Goal: Information Seeking & Learning: Check status

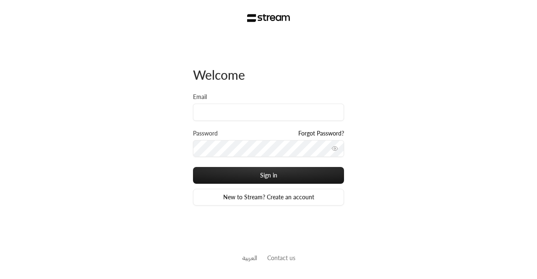
click at [274, 121] on div "Email" at bounding box center [268, 111] width 151 height 36
click at [263, 120] on input "Email" at bounding box center [268, 112] width 151 height 17
paste input "technology+su93radm1n_alrowad@streampay.sa"
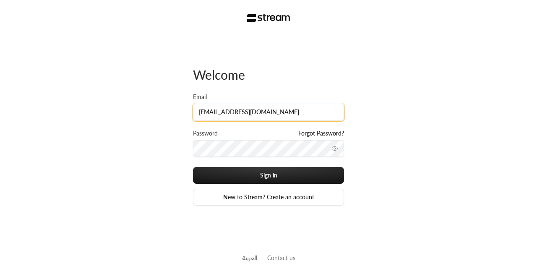
type input "technology+su93radm1n_alrowad@streampay.sa"
click at [193, 167] on button "Sign in" at bounding box center [268, 175] width 151 height 17
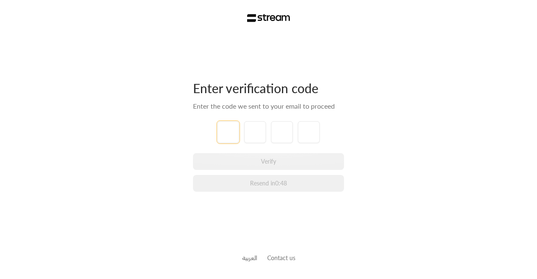
paste input "0"
type input "0"
type input "6"
type input "3"
type input "1"
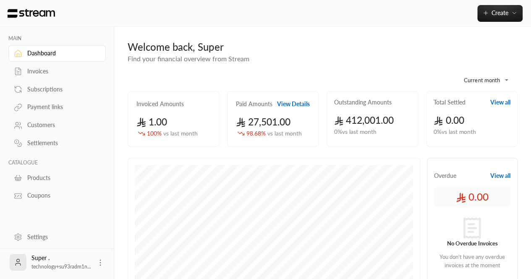
click at [31, 108] on div "Payment links" at bounding box center [61, 107] width 68 height 8
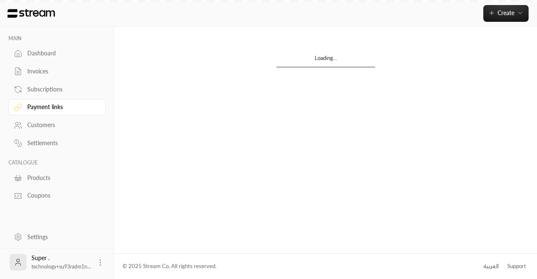
click at [46, 121] on div "Customers" at bounding box center [61, 125] width 68 height 8
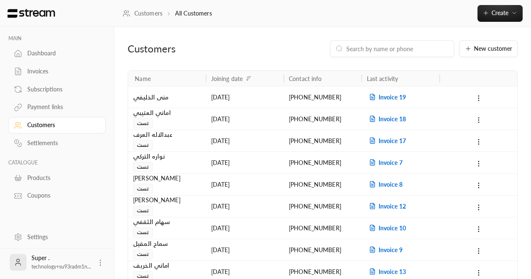
click at [360, 50] on input at bounding box center [397, 48] width 102 height 9
paste input "+966509926934"
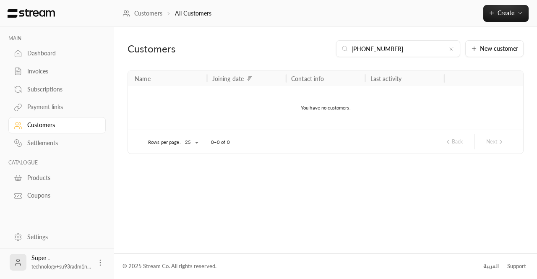
click at [357, 47] on input "+966509926934" at bounding box center [398, 48] width 93 height 9
type input "966509926934"
click at [30, 50] on div "Dashboard" at bounding box center [61, 53] width 68 height 8
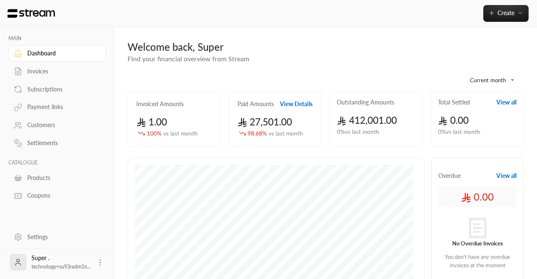
click at [490, 86] on body "**********" at bounding box center [268, 139] width 537 height 279
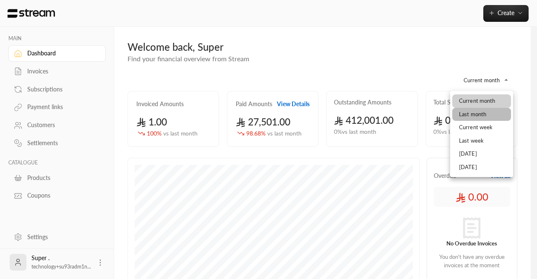
click at [469, 116] on li "Last month" at bounding box center [481, 114] width 59 height 13
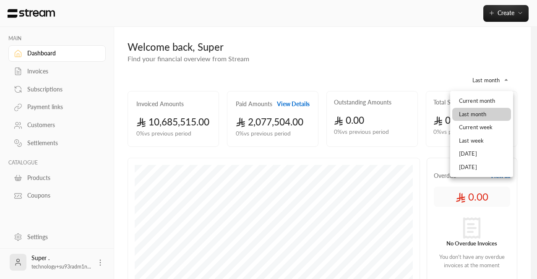
click at [482, 78] on body "**********" at bounding box center [268, 139] width 537 height 279
click at [467, 101] on li "Current month" at bounding box center [481, 100] width 59 height 13
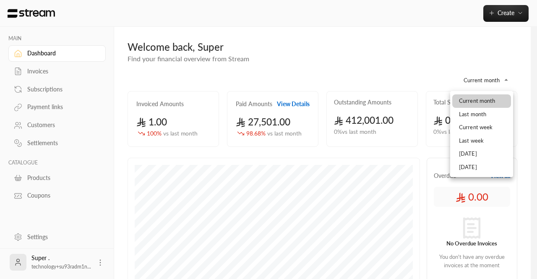
click at [480, 82] on body "**********" at bounding box center [268, 139] width 537 height 279
click at [466, 138] on li "Last week" at bounding box center [481, 140] width 59 height 13
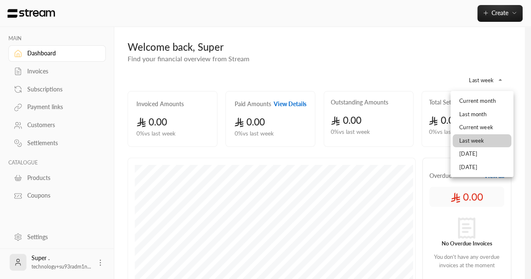
click at [492, 83] on body "MAIN Dashboard Invoices Subscriptions Payment links Customers Settlements CATAL…" at bounding box center [265, 139] width 531 height 279
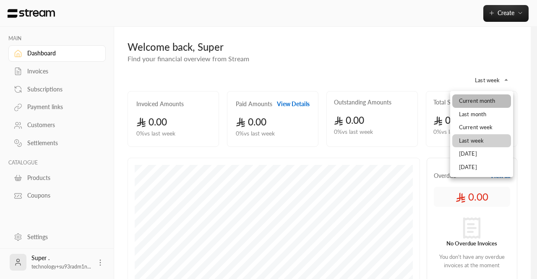
click at [465, 102] on li "Current month" at bounding box center [481, 100] width 59 height 13
type input "**********"
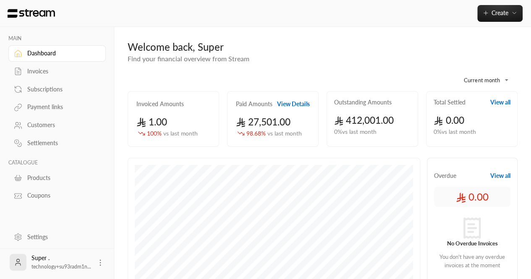
click at [291, 106] on button "View Details" at bounding box center [293, 104] width 33 height 8
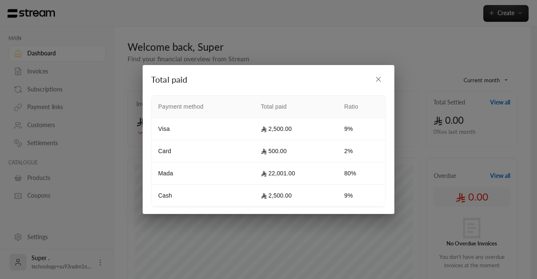
click at [373, 85] on button "button" at bounding box center [378, 79] width 15 height 15
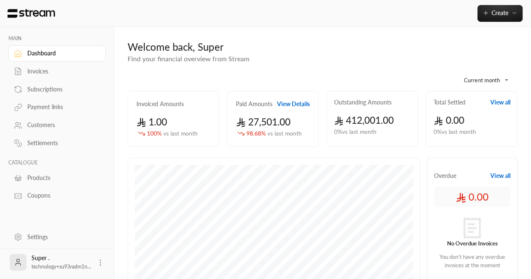
scroll to position [244, 0]
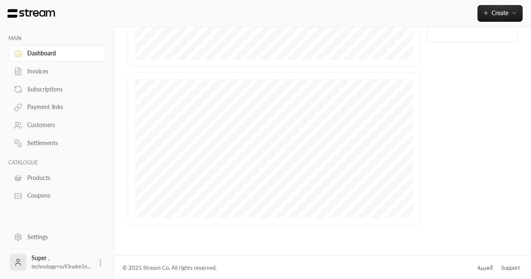
click at [492, 266] on div "العربية" at bounding box center [485, 267] width 16 height 8
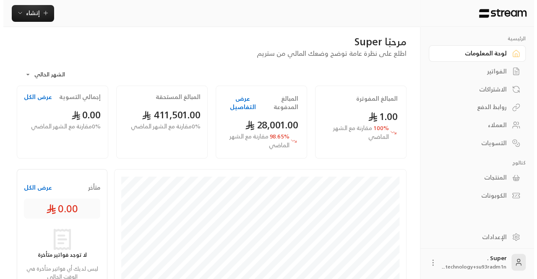
scroll to position [4, 0]
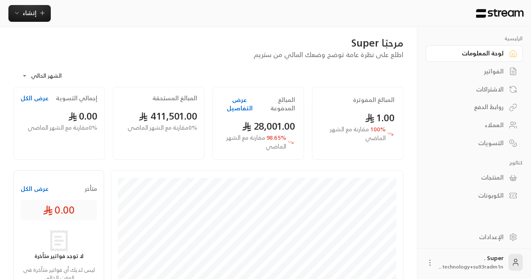
click at [237, 106] on button "عرض التفاصيل" at bounding box center [239, 104] width 36 height 17
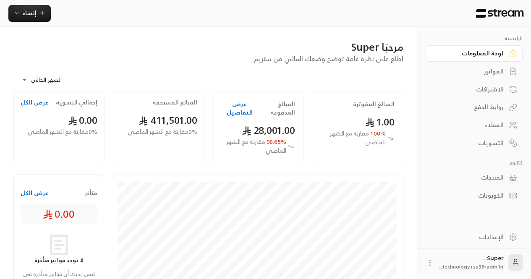
click at [0, 58] on div "**********" at bounding box center [208, 271] width 417 height 489
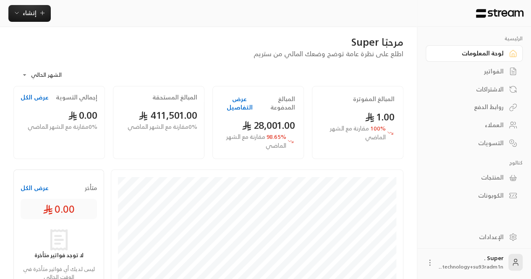
scroll to position [7, 0]
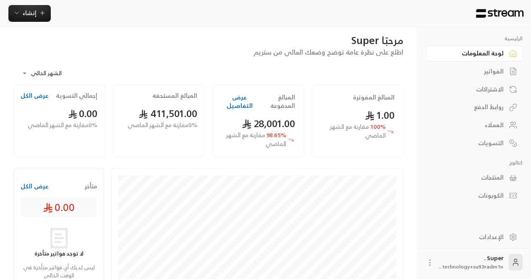
click at [0, 141] on div "**********" at bounding box center [208, 264] width 417 height 489
click at [29, 75] on body "**********" at bounding box center [265, 132] width 531 height 279
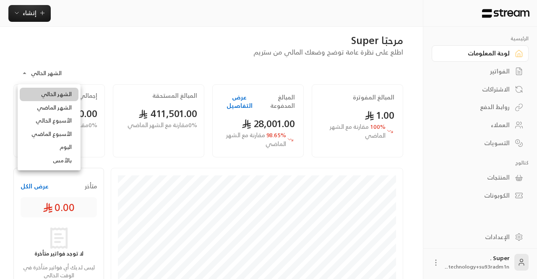
click at [47, 121] on li "الأسبوع الحالي" at bounding box center [49, 120] width 59 height 13
type input "**********"
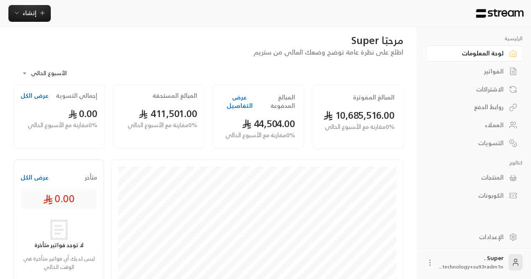
click at [225, 108] on button "عرض التفاصيل" at bounding box center [239, 101] width 36 height 17
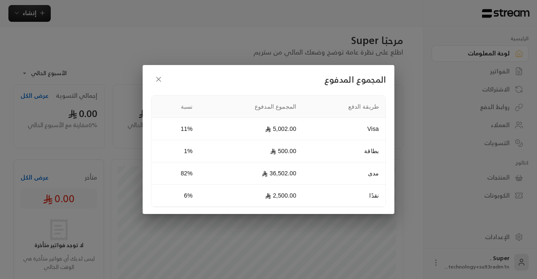
click at [0, 232] on div "المجموع المدفوع طريقة الدفع المجموع المدفوع نسبة Visa 5,002.00 11% بطاقة 500.00…" at bounding box center [268, 139] width 537 height 279
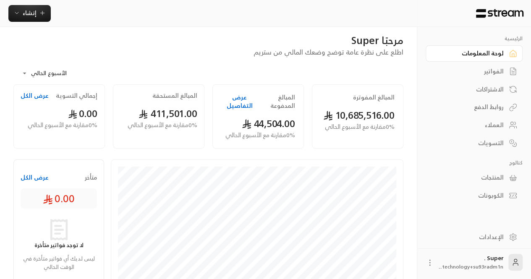
click at [235, 102] on button "عرض التفاصيل" at bounding box center [239, 101] width 36 height 17
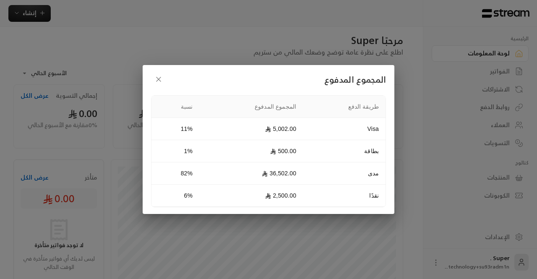
click at [248, 249] on div "المجموع المدفوع طريقة الدفع المجموع المدفوع نسبة Visa 5,002.00 11% بطاقة 500.00…" at bounding box center [268, 139] width 537 height 279
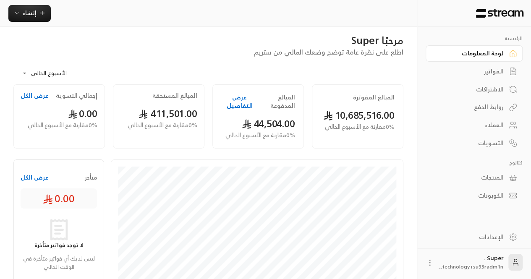
click at [0, 162] on div "**********" at bounding box center [208, 260] width 417 height 480
click at [240, 109] on button "عرض التفاصيل" at bounding box center [239, 101] width 36 height 17
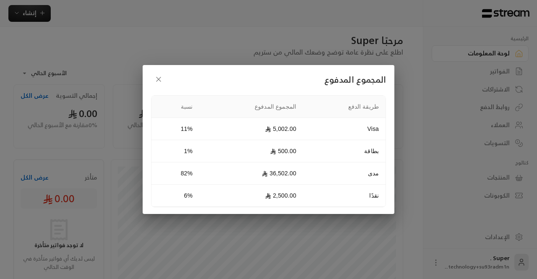
click at [1, 223] on div "المجموع المدفوع طريقة الدفع المجموع المدفوع نسبة Visa 5,002.00 11% بطاقة 500.00…" at bounding box center [268, 139] width 537 height 279
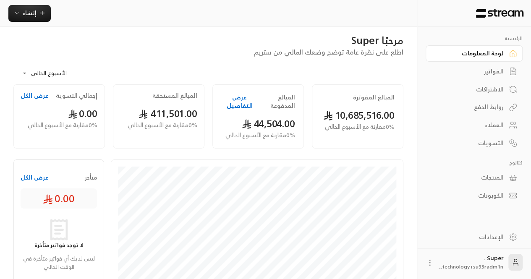
click at [240, 99] on button "عرض التفاصيل" at bounding box center [239, 101] width 36 height 17
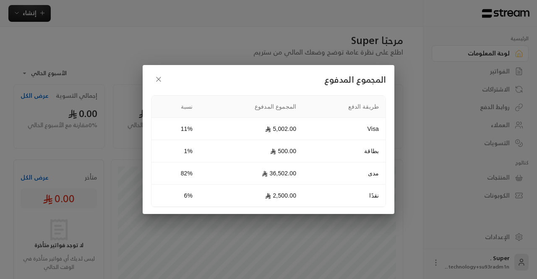
click at [0, 158] on div "المجموع المدفوع طريقة الدفع المجموع المدفوع نسبة Visa 5,002.00 11% بطاقة 500.00…" at bounding box center [268, 139] width 537 height 279
